Goal: Check status: Check status

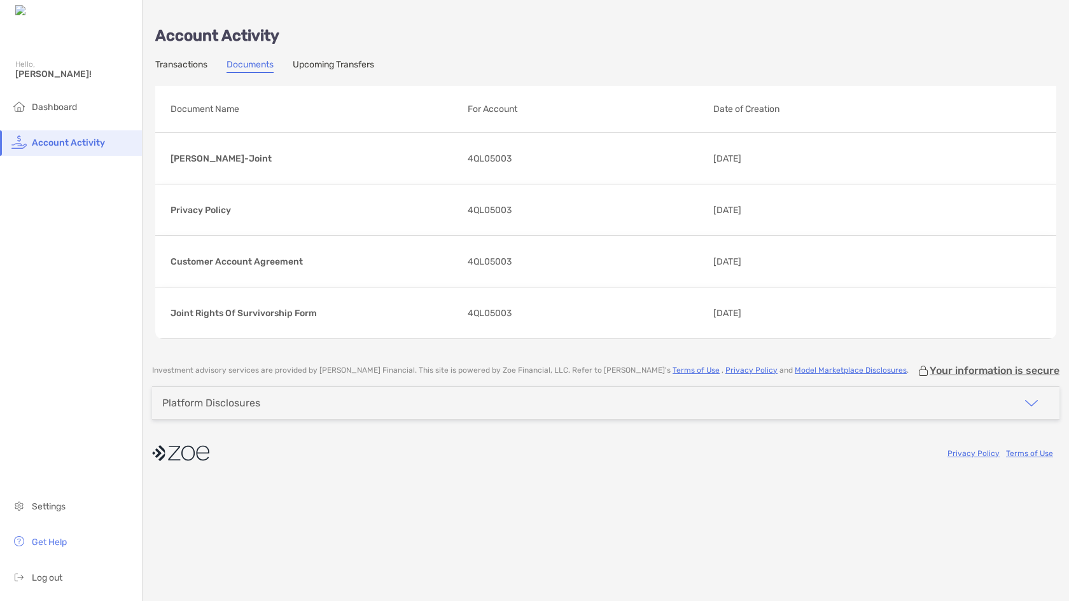
click at [349, 66] on link "Upcoming Transfers" at bounding box center [333, 66] width 81 height 14
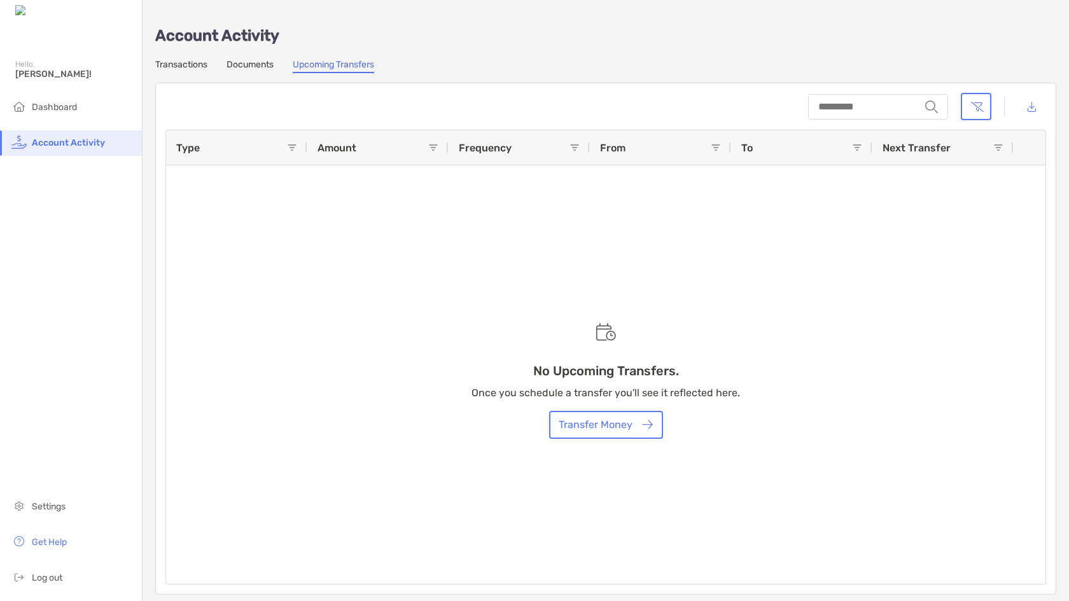
click at [248, 62] on link "Documents" at bounding box center [250, 66] width 47 height 14
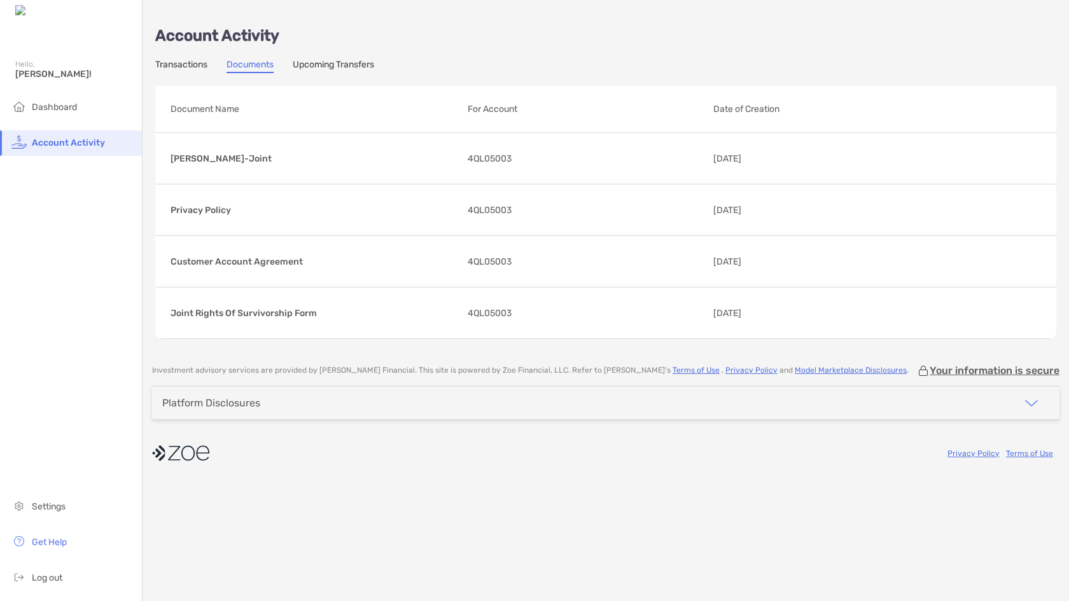
click at [171, 64] on link "Transactions" at bounding box center [181, 66] width 52 height 14
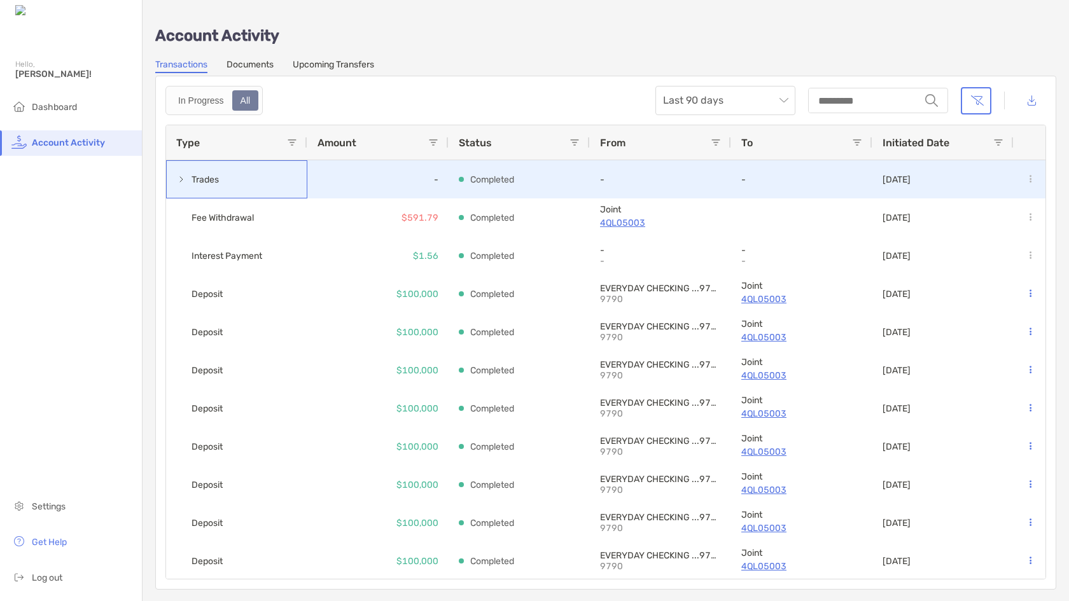
click at [180, 178] on span at bounding box center [181, 179] width 10 height 10
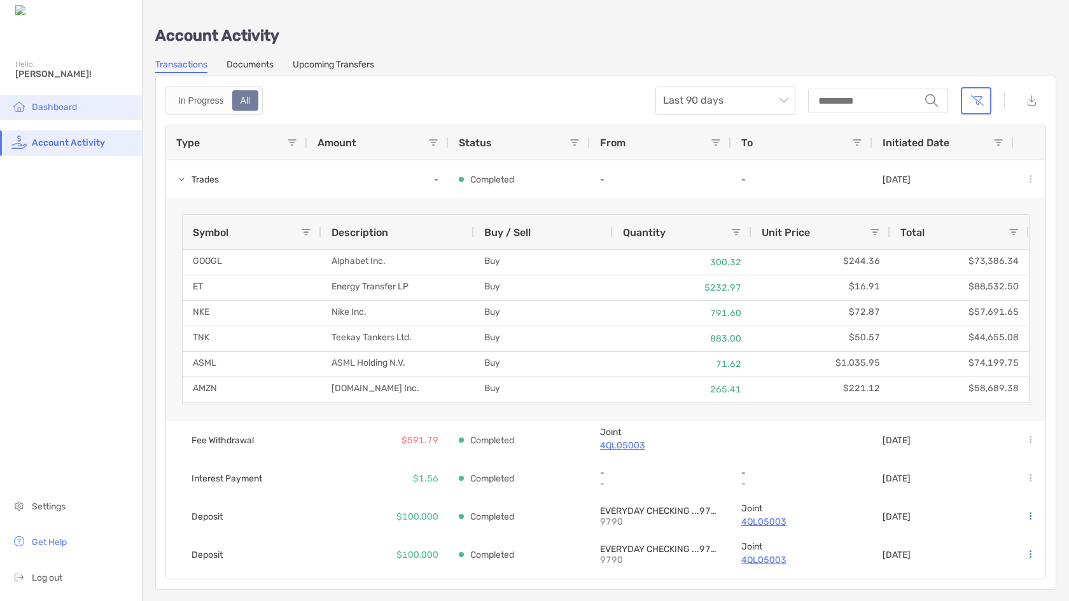
click at [53, 104] on span "Dashboard" at bounding box center [54, 107] width 45 height 11
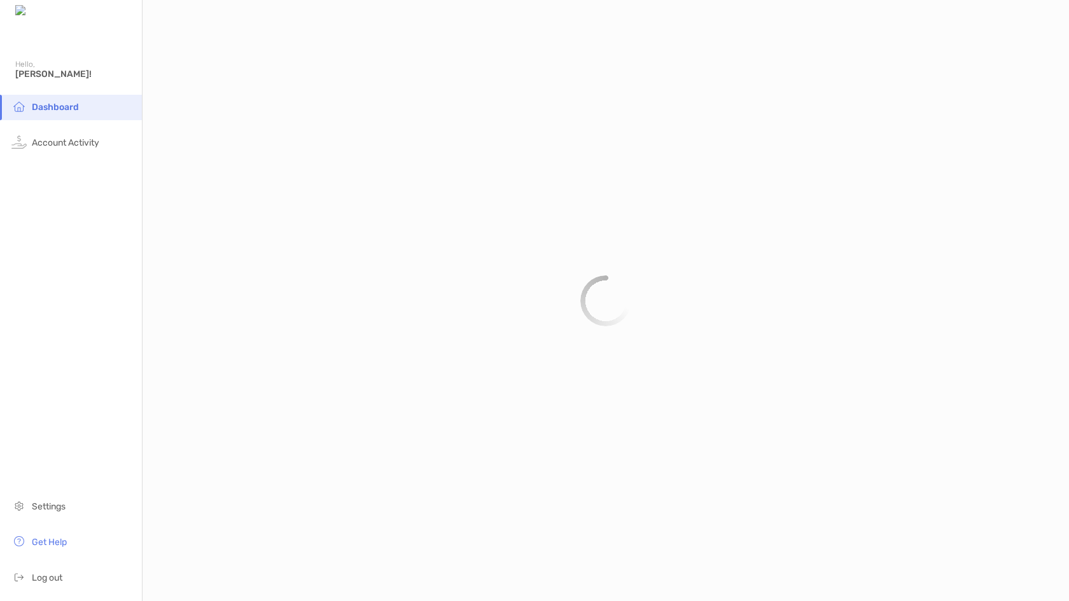
click at [15, 106] on img at bounding box center [18, 106] width 15 height 15
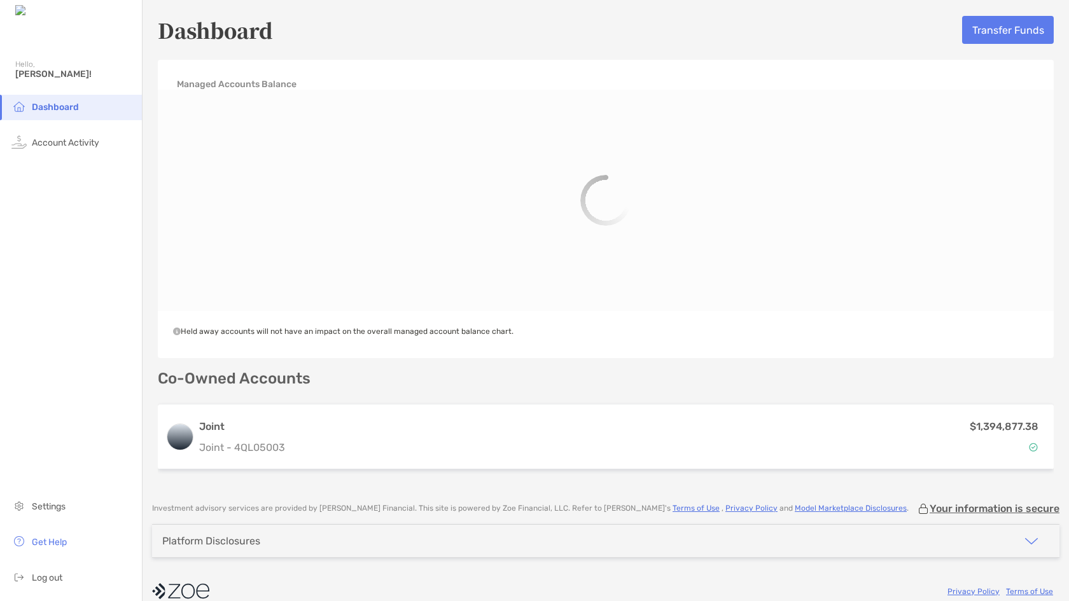
click at [174, 62] on div "Managed Accounts Balance MTD QTD YTD All Held away accounts will not have an im…" at bounding box center [606, 209] width 896 height 298
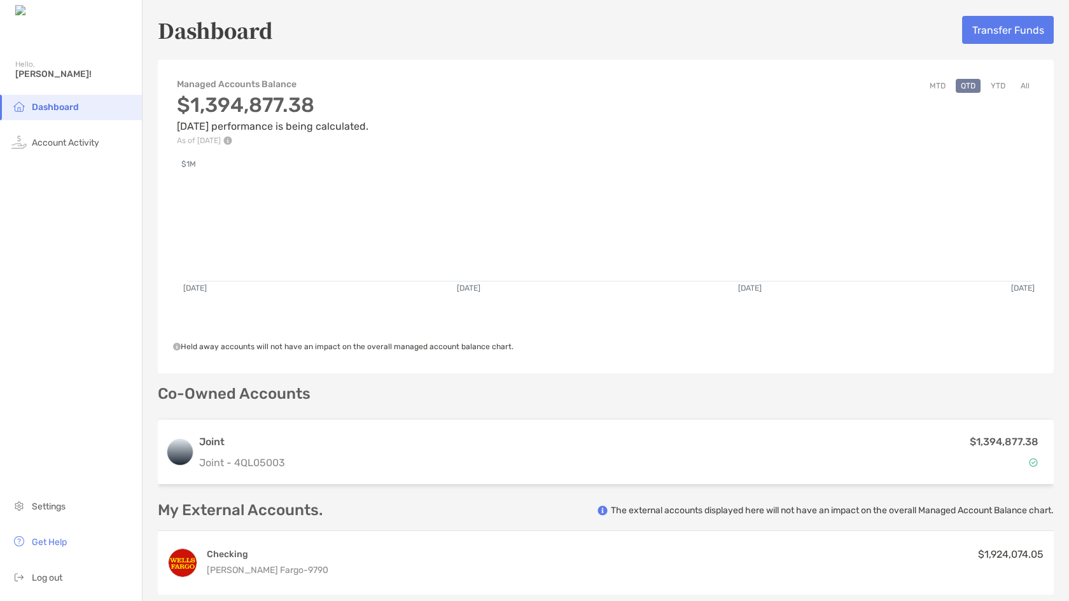
click at [568, 32] on div "Dashboard Transfer Funds" at bounding box center [606, 29] width 896 height 29
click at [53, 107] on span "Dashboard" at bounding box center [55, 107] width 47 height 11
